Goal: Download file/media

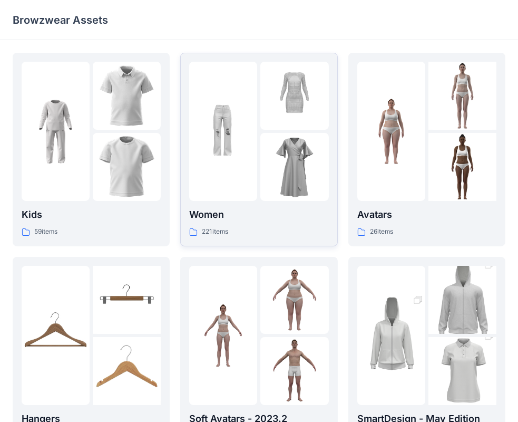
click at [234, 152] on img at bounding box center [223, 132] width 68 height 68
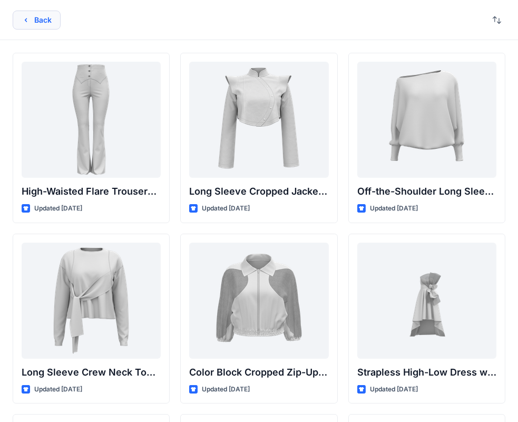
click at [43, 23] on button "Back" at bounding box center [37, 20] width 48 height 19
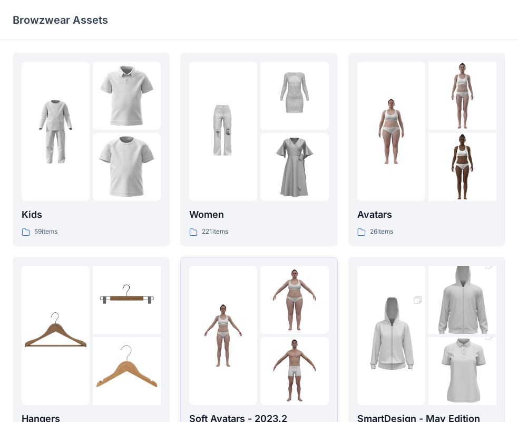
scroll to position [261, 0]
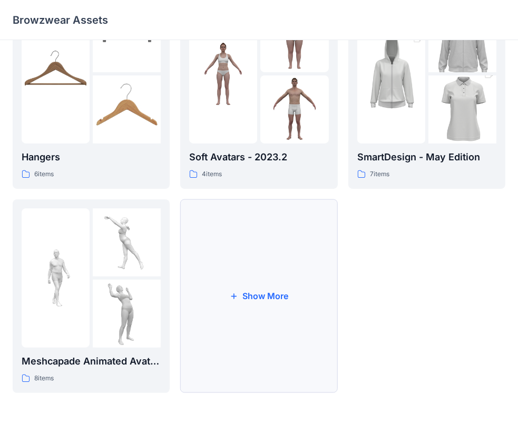
click at [253, 286] on button "Show More" at bounding box center [258, 295] width 157 height 193
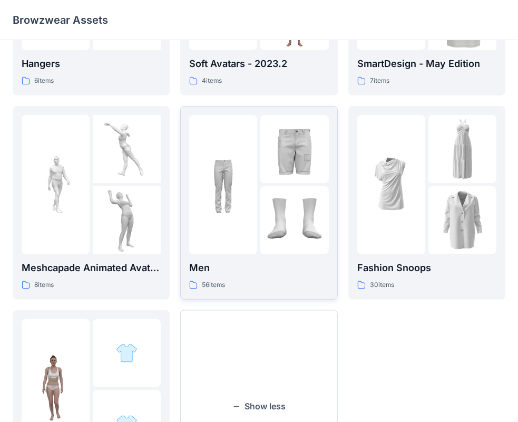
scroll to position [465, 0]
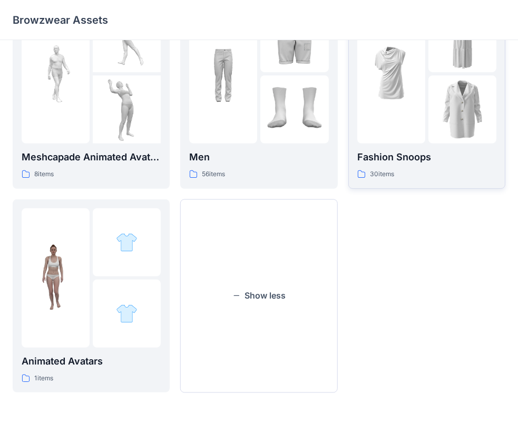
click at [495, 140] on img at bounding box center [463, 109] width 68 height 68
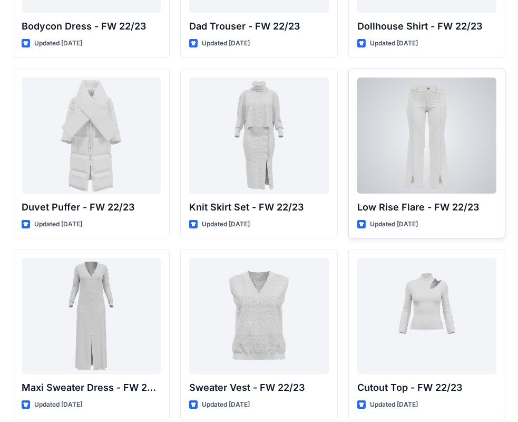
scroll to position [211, 0]
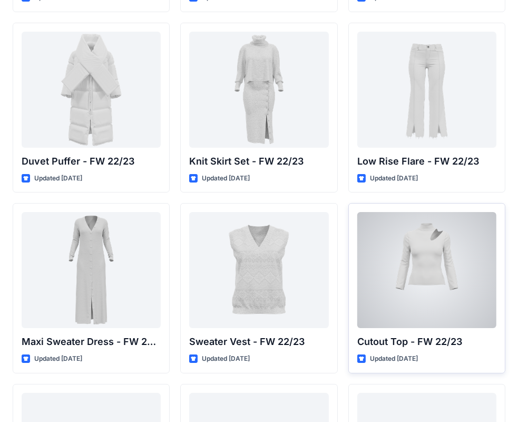
click at [452, 256] on div at bounding box center [426, 270] width 139 height 116
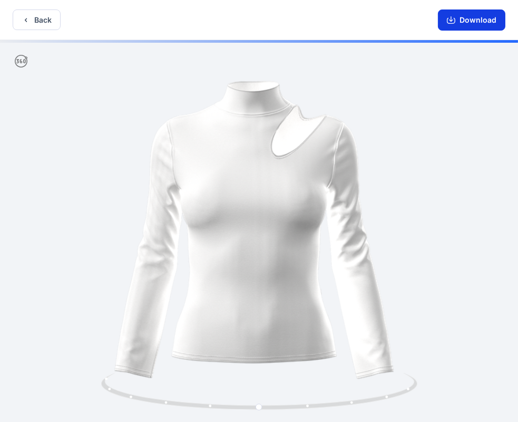
click at [473, 21] on button "Download" at bounding box center [471, 19] width 67 height 21
